Goal: Obtain resource: Download file/media

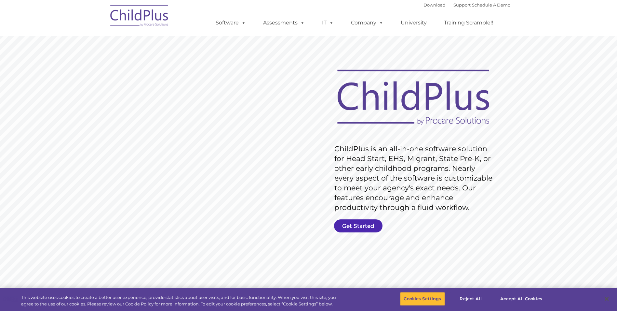
click at [362, 223] on link "Get Started" at bounding box center [358, 225] width 48 height 13
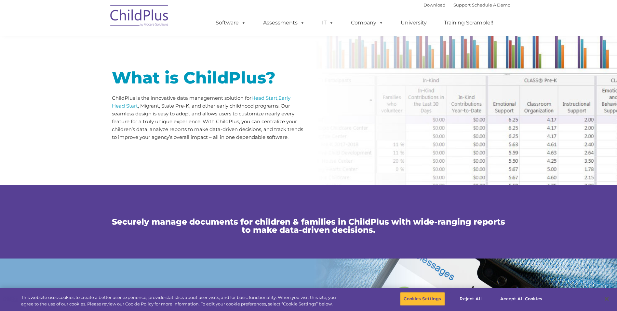
scroll to position [306, 0]
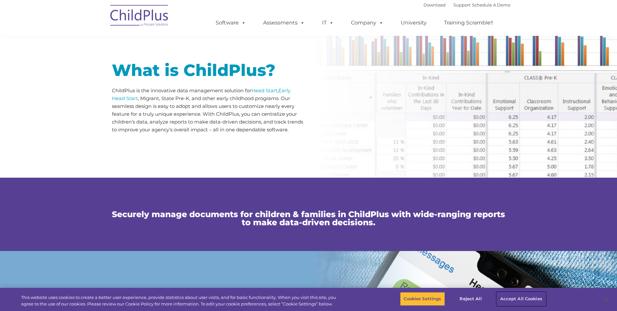
click at [533, 300] on button "Accept All Cookies" at bounding box center [521, 299] width 49 height 14
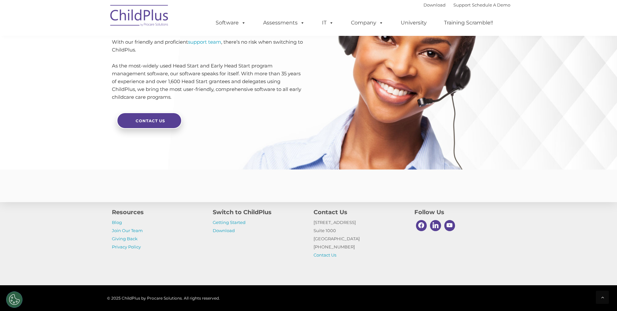
scroll to position [1522, 0]
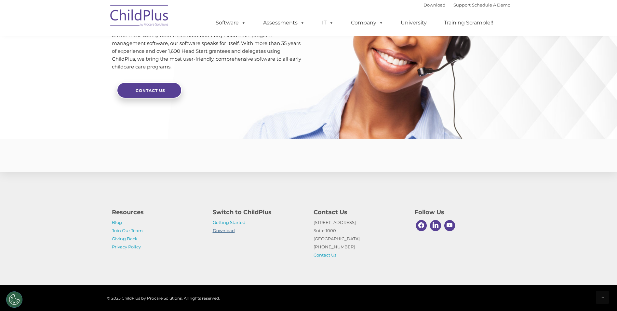
click at [230, 230] on link "Download" at bounding box center [224, 230] width 22 height 5
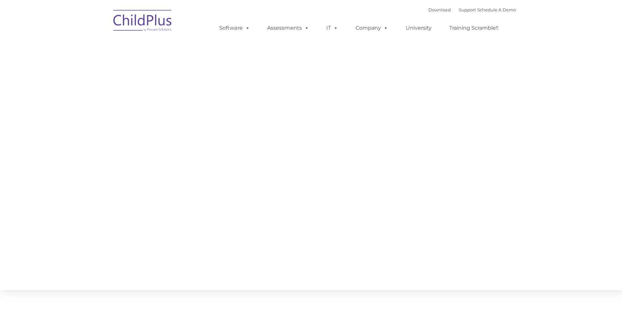
type input ""
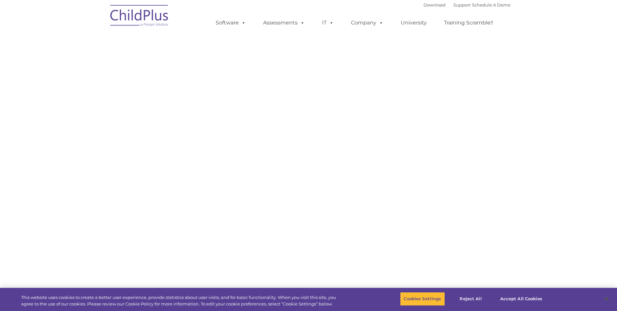
select select "MEDIUM"
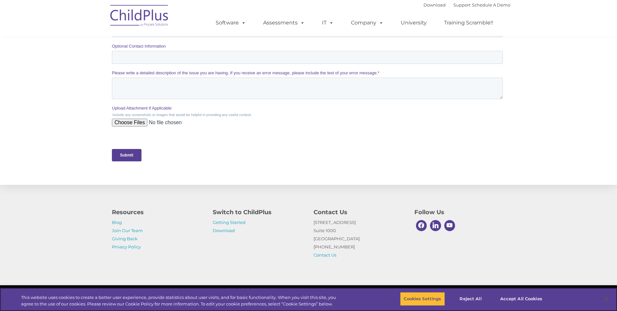
scroll to position [254, 0]
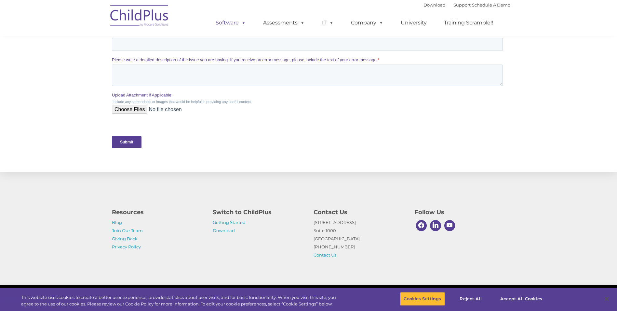
click at [241, 23] on span at bounding box center [242, 23] width 7 height 6
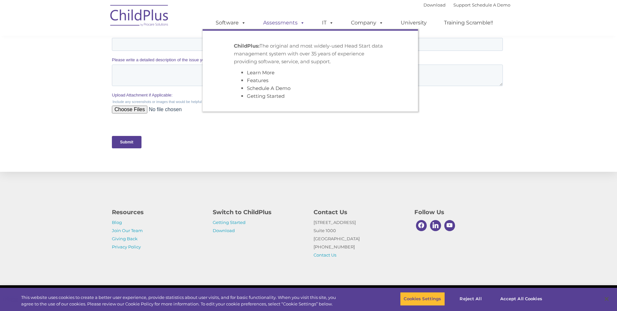
click at [296, 25] on link "Assessments" at bounding box center [284, 22] width 55 height 13
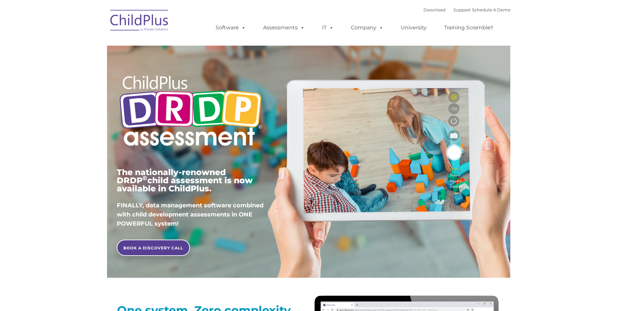
type input ""
